Goal: Task Accomplishment & Management: Use online tool/utility

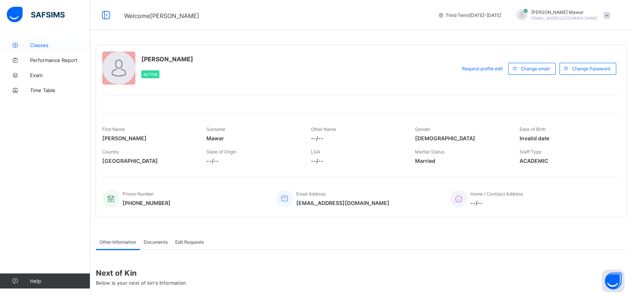
click at [51, 48] on span "Classes" at bounding box center [60, 45] width 60 height 6
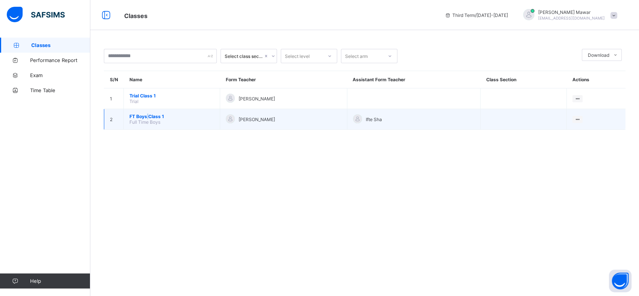
click at [147, 112] on td "FT Boys Class 1 Full Time Boys" at bounding box center [172, 119] width 96 height 21
click at [147, 114] on span "FT Boys Class 1" at bounding box center [171, 117] width 85 height 6
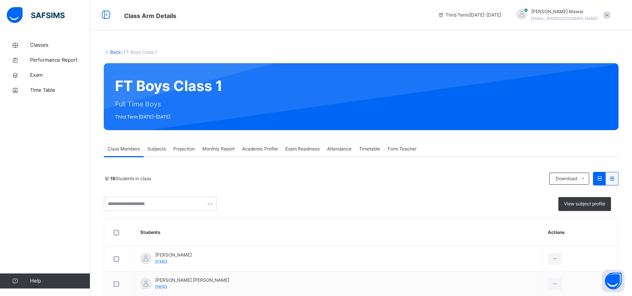
click at [175, 154] on div "Projection" at bounding box center [184, 148] width 29 height 15
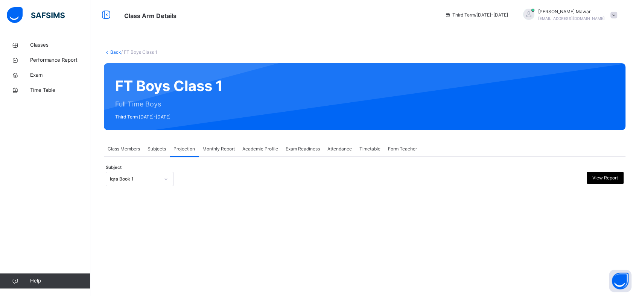
click at [144, 178] on div "Iqra Book 1" at bounding box center [135, 179] width 50 height 7
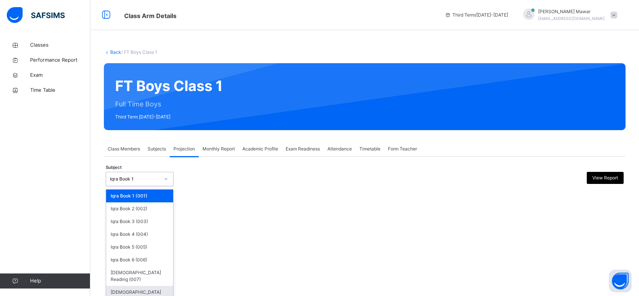
click at [141, 289] on div "[DEMOGRAPHIC_DATA] Memorisation (008)" at bounding box center [139, 296] width 67 height 20
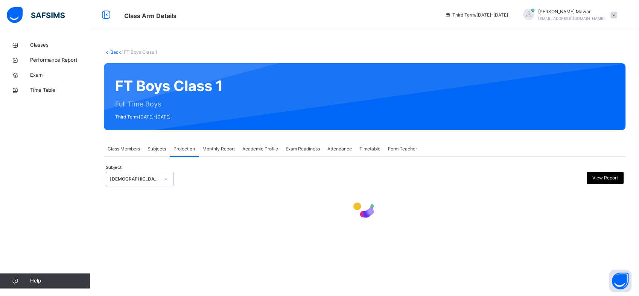
click at [264, 275] on div "Back / FT Boys Class 1 FT Boys Class 1 Full Time Boys Third Term [DATE]-[DATE] …" at bounding box center [364, 148] width 548 height 296
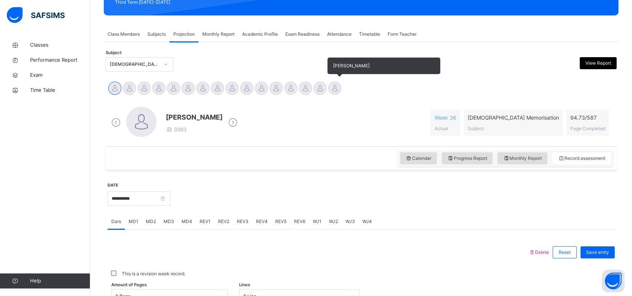
click at [337, 87] on div at bounding box center [334, 88] width 13 height 13
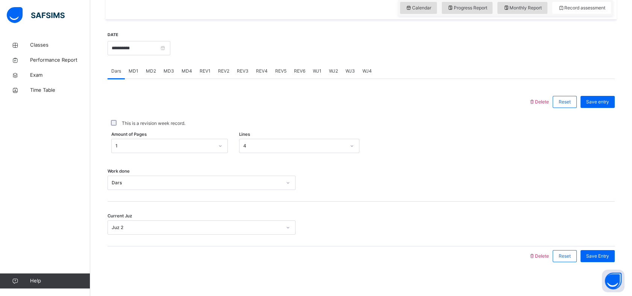
scroll to position [268, 0]
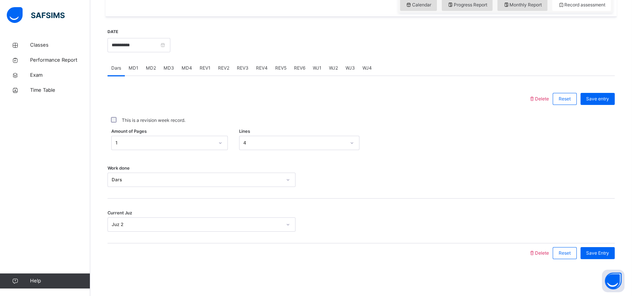
click at [187, 65] on span "MD4" at bounding box center [187, 68] width 11 height 7
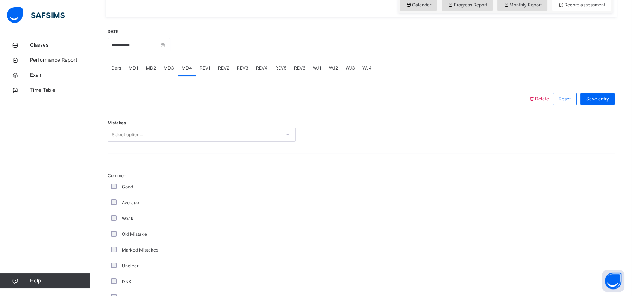
click at [162, 133] on div "Select option..." at bounding box center [194, 135] width 173 height 12
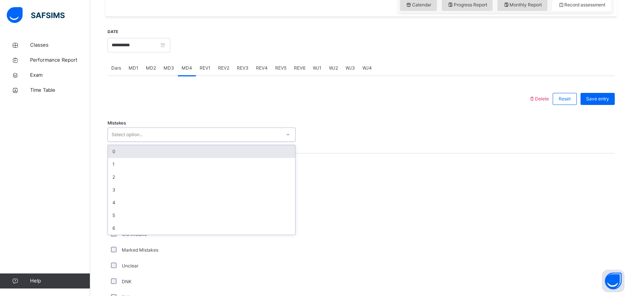
click at [127, 149] on div "0" at bounding box center [201, 151] width 187 height 13
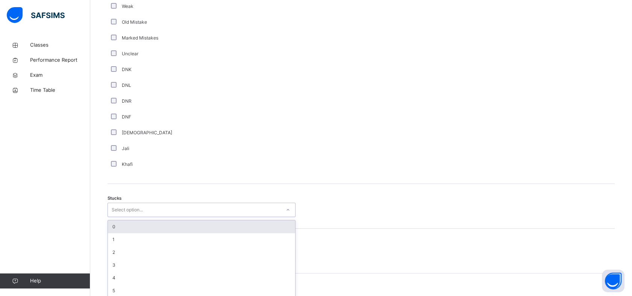
click at [122, 217] on div "option 0 focused, 1 of 6. 6 results available. Use Up and Down to choose option…" at bounding box center [202, 210] width 188 height 14
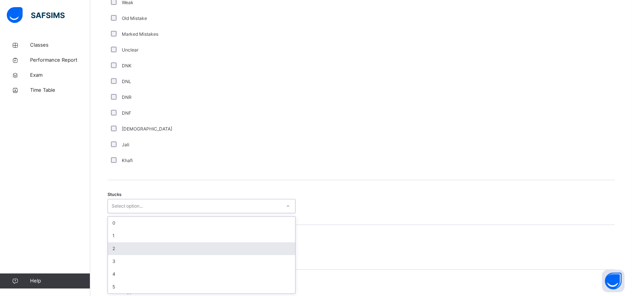
click at [123, 250] on div "2" at bounding box center [201, 248] width 187 height 13
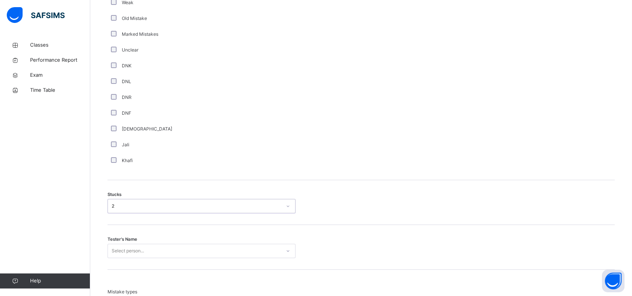
click at [122, 255] on div "Select person..." at bounding box center [202, 251] width 188 height 14
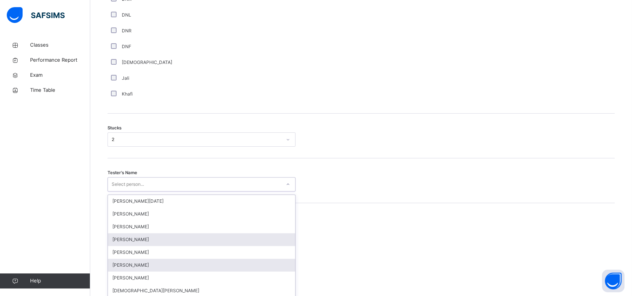
click at [122, 259] on div "[PERSON_NAME]" at bounding box center [201, 265] width 187 height 13
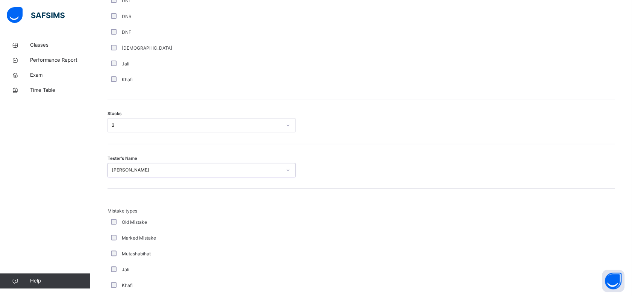
click at [178, 170] on div "[PERSON_NAME]" at bounding box center [197, 170] width 170 height 7
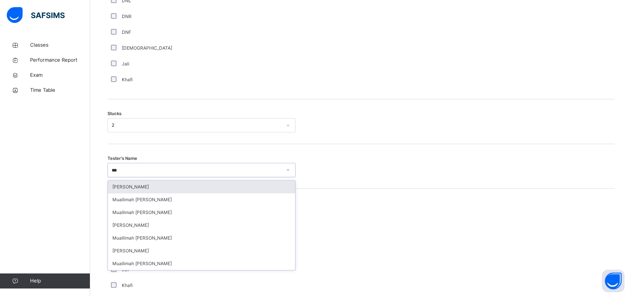
type input "****"
click at [117, 186] on div "[PERSON_NAME]" at bounding box center [201, 187] width 187 height 13
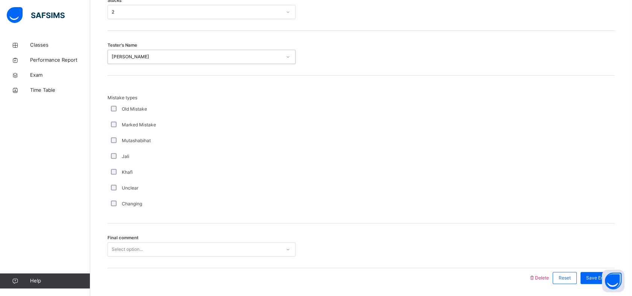
scroll to position [703, 0]
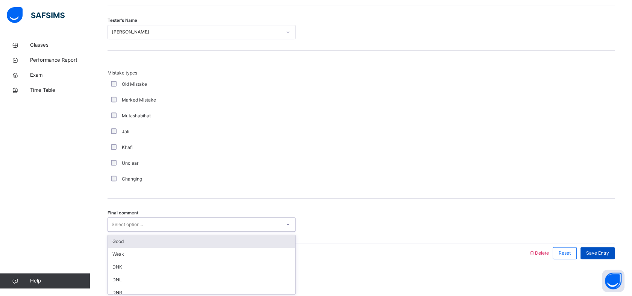
click at [118, 240] on div "Good" at bounding box center [201, 241] width 187 height 13
click at [607, 250] on span "Save Entry" at bounding box center [597, 253] width 23 height 7
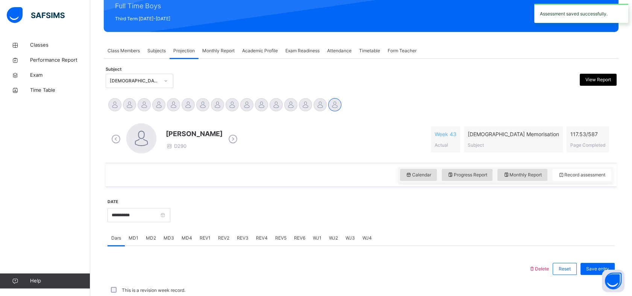
scroll to position [110, 0]
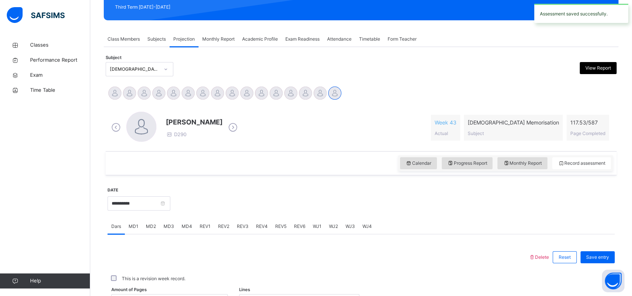
click at [162, 232] on div "MD3" at bounding box center [169, 226] width 18 height 15
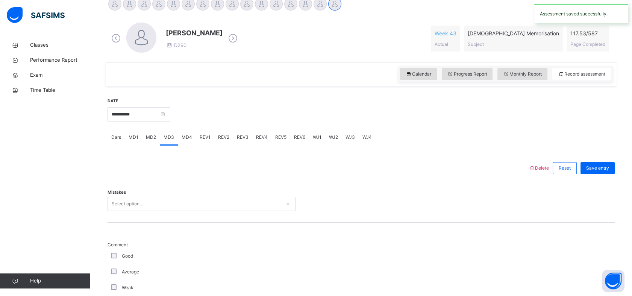
scroll to position [235, 0]
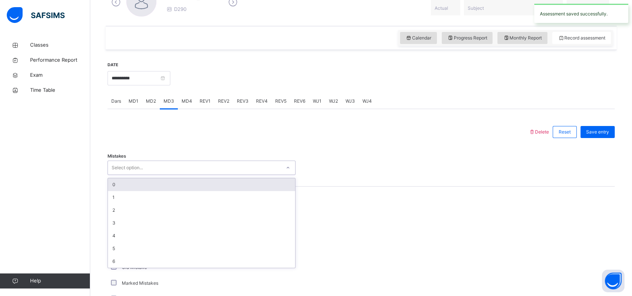
click at [117, 185] on div "0" at bounding box center [201, 184] width 187 height 13
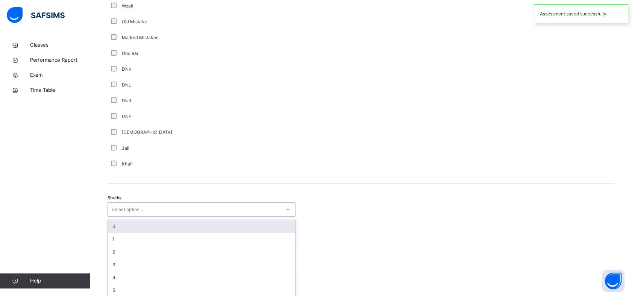
scroll to position [484, 0]
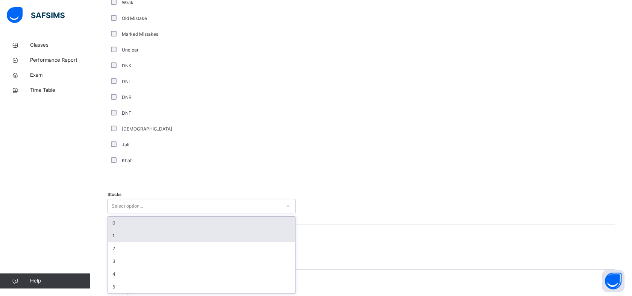
click at [112, 236] on div "1" at bounding box center [201, 235] width 187 height 13
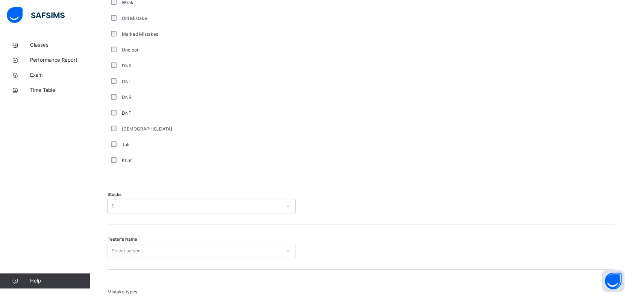
click at [114, 235] on div "Tester's Name Select person..." at bounding box center [361, 247] width 507 height 45
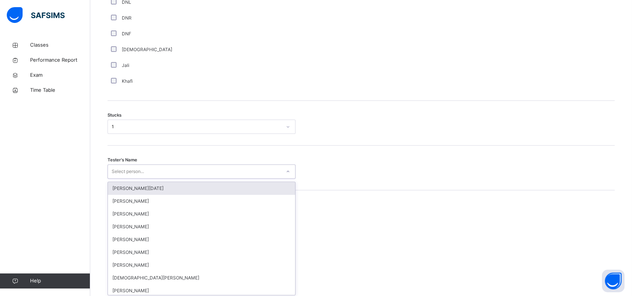
scroll to position [565, 0]
type input "****"
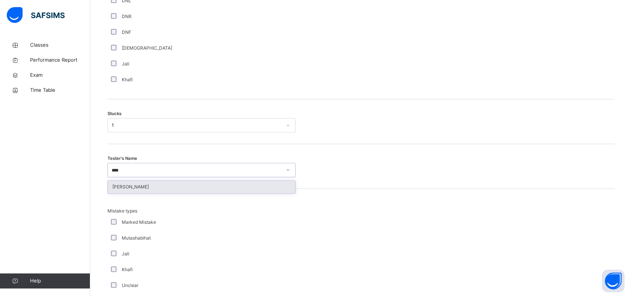
click at [123, 183] on div "[PERSON_NAME]" at bounding box center [201, 187] width 187 height 13
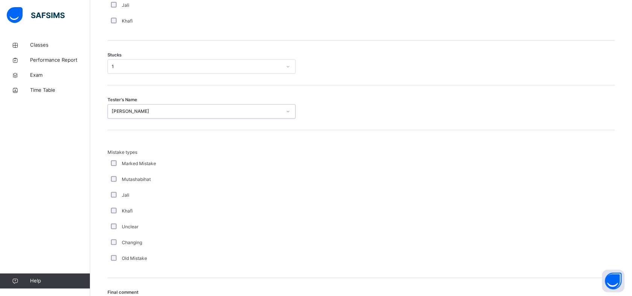
scroll to position [703, 0]
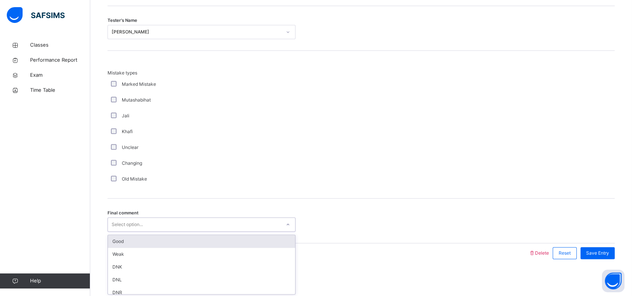
click at [118, 240] on div "Good" at bounding box center [201, 241] width 187 height 13
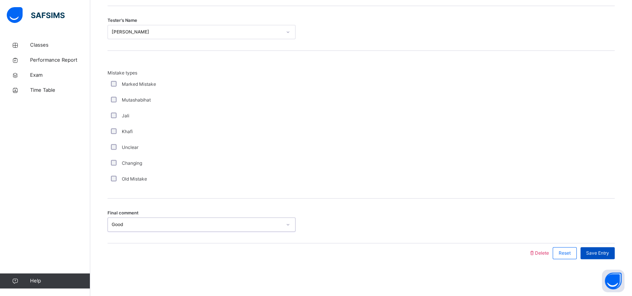
click at [606, 247] on div "Save Entry" at bounding box center [598, 253] width 34 height 12
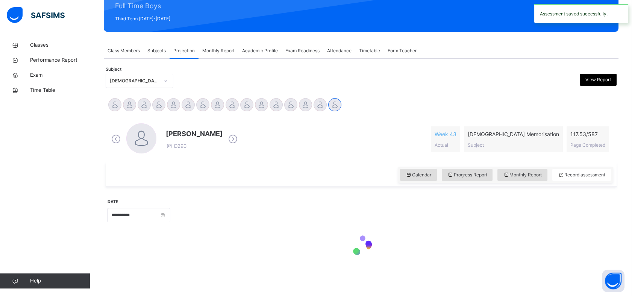
scroll to position [268, 0]
